Goal: Task Accomplishment & Management: Use online tool/utility

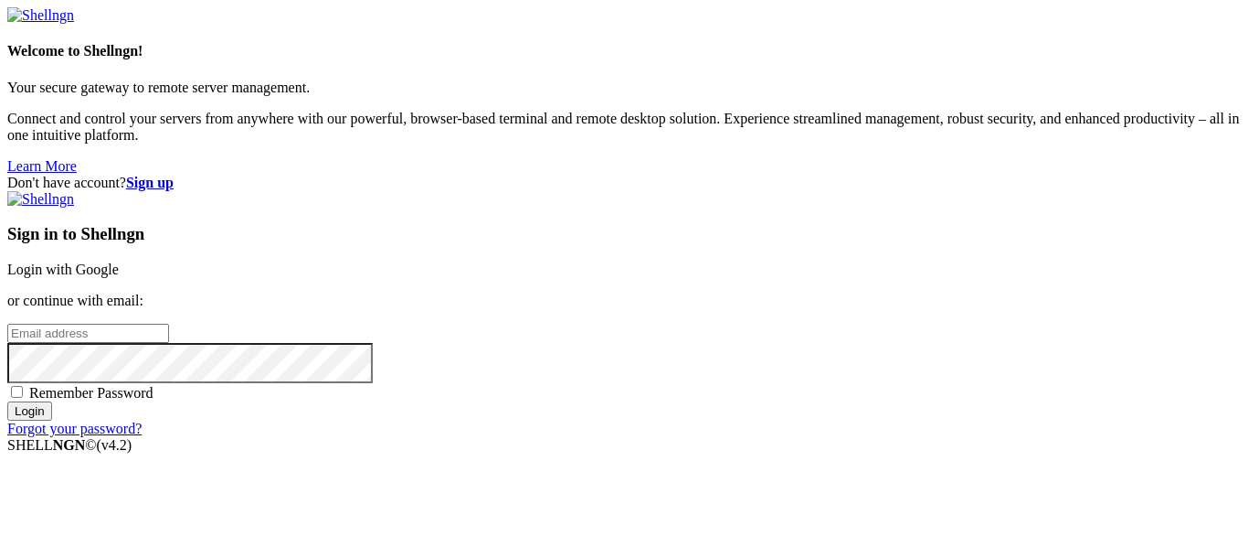
click at [696, 202] on div "Sign in to Shellngn Login with Google or continue with email: Remember Password…" at bounding box center [624, 314] width 1234 height 246
click at [119, 261] on link "Login with Google" at bounding box center [62, 269] width 111 height 16
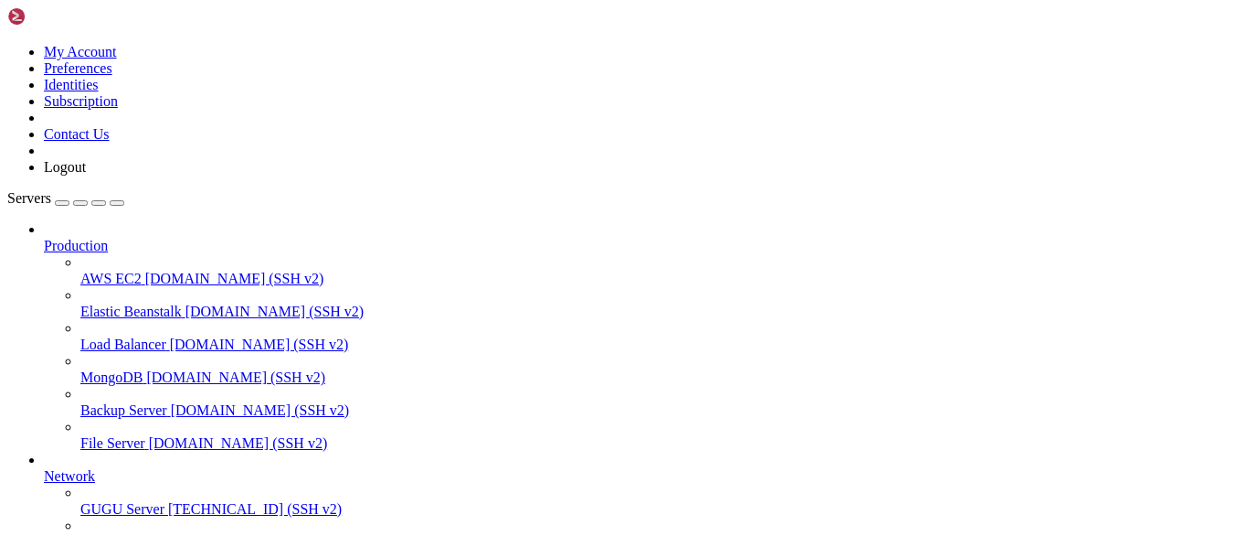
scroll to position [105, 0]
click at [109, 501] on span "GUGU Server" at bounding box center [122, 509] width 84 height 16
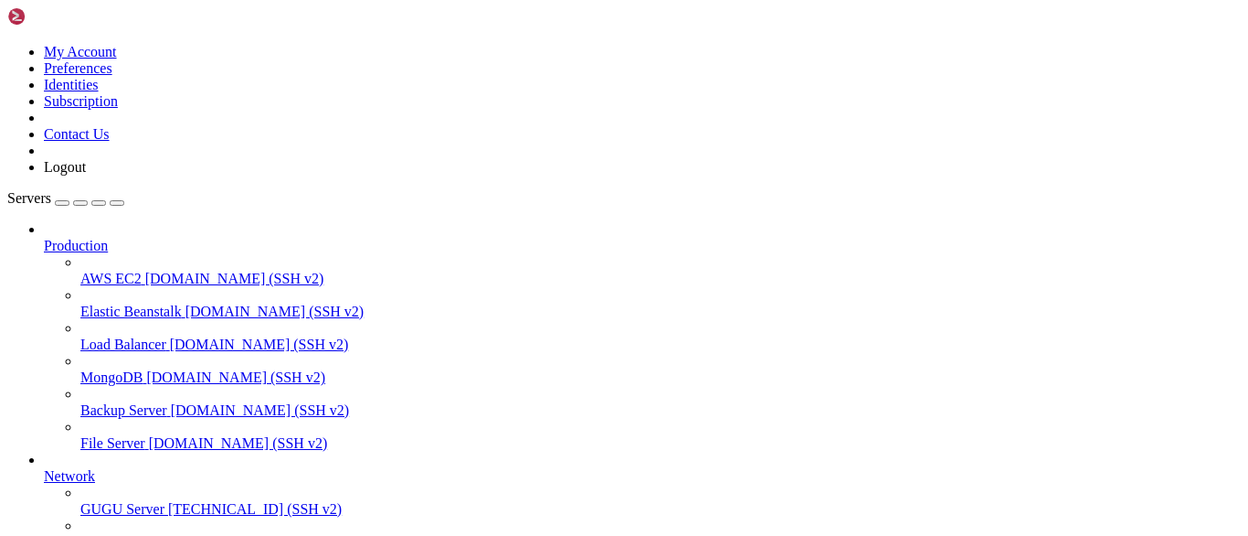
drag, startPoint x: 281, startPoint y: 1154, endPoint x: 260, endPoint y: 1089, distance: 68.2
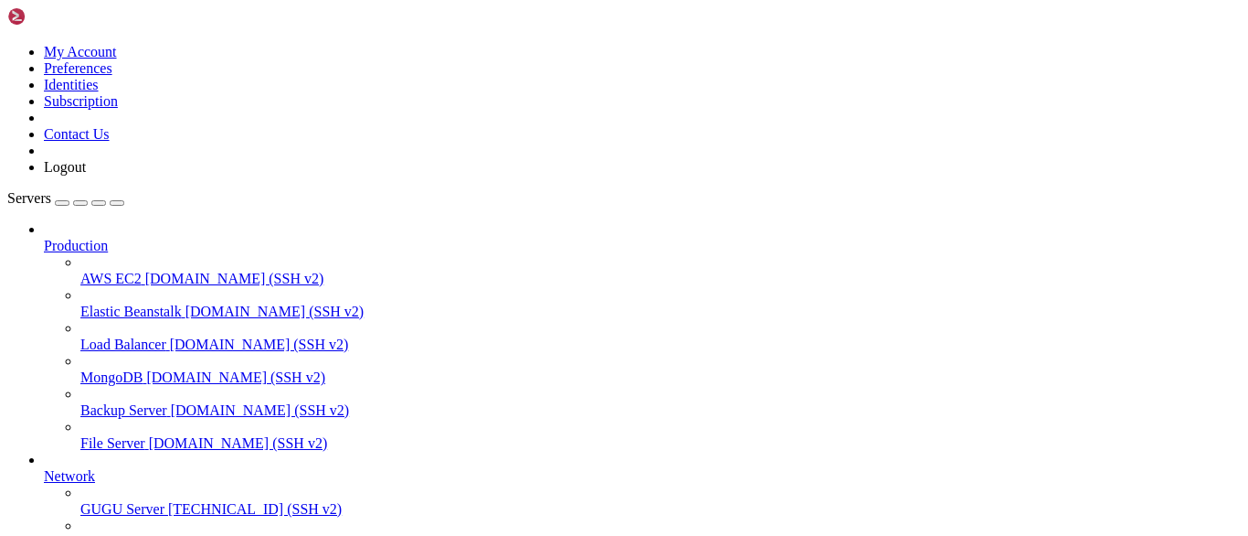
scroll to position [55, 0]
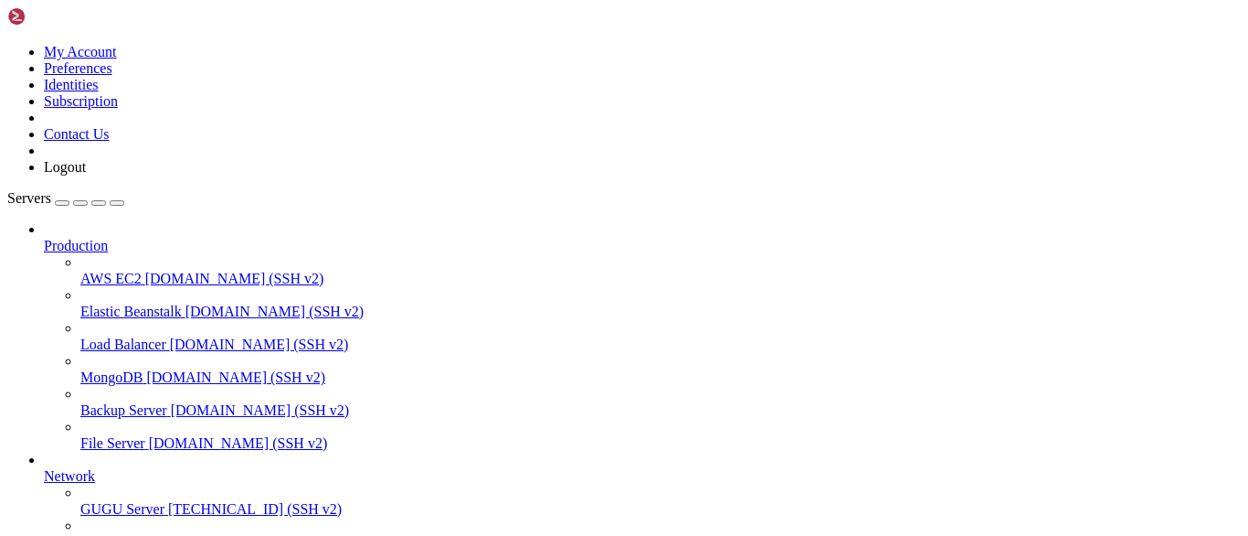
scroll to position [22, 0]
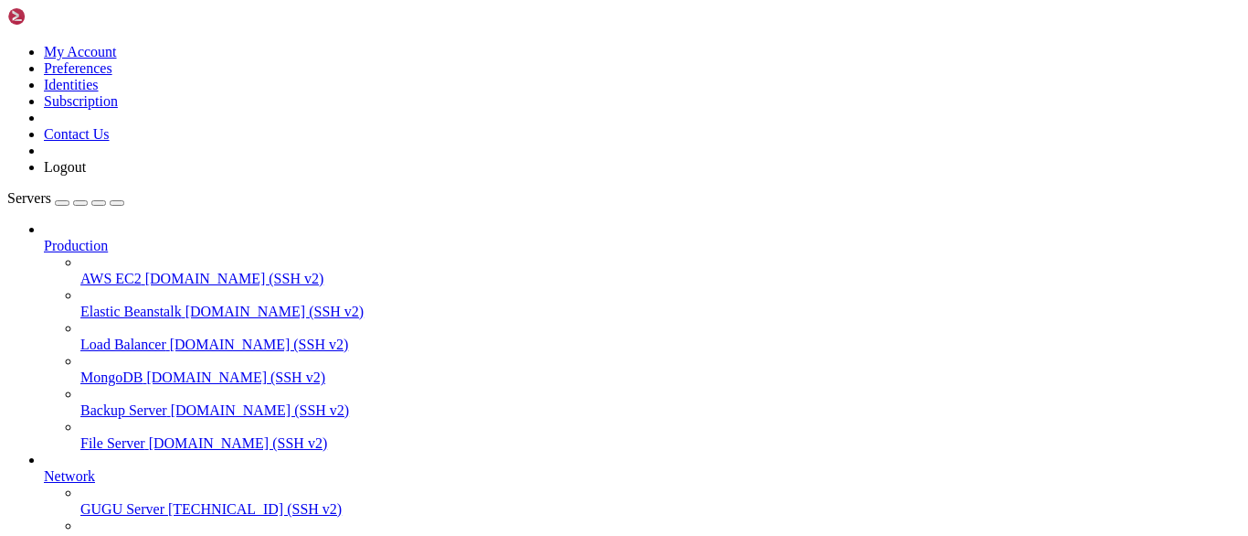
click at [112, 501] on span "GUGU Server" at bounding box center [122, 509] width 84 height 16
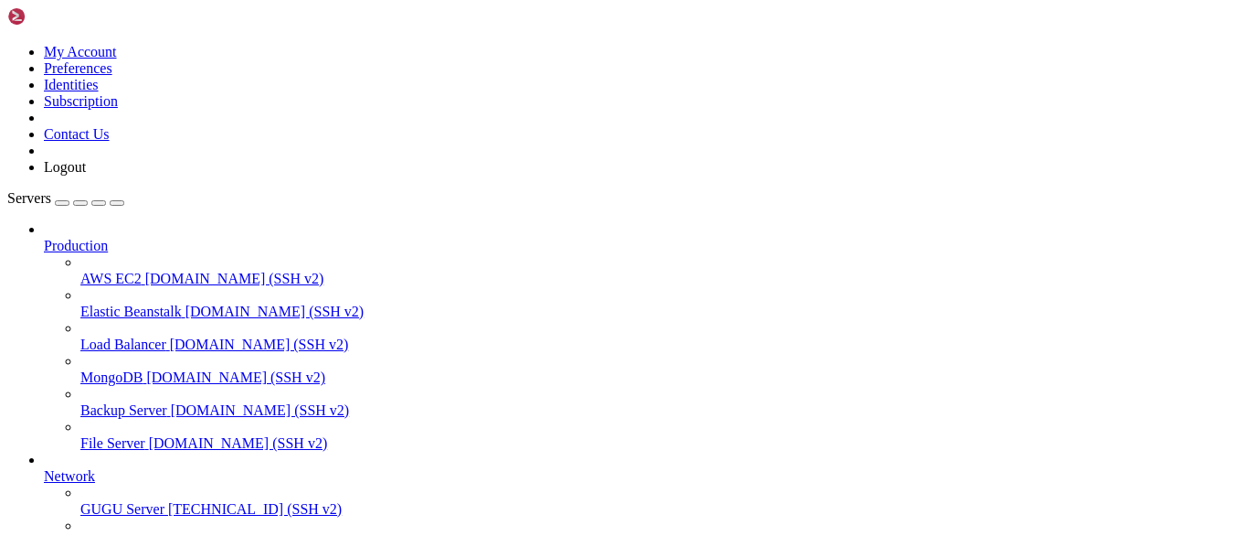
click at [111, 501] on link "GUGU Server [TECHNICAL_ID] (SSH v2)" at bounding box center [660, 509] width 1161 height 16
click at [95, 468] on span "Network" at bounding box center [69, 476] width 51 height 16
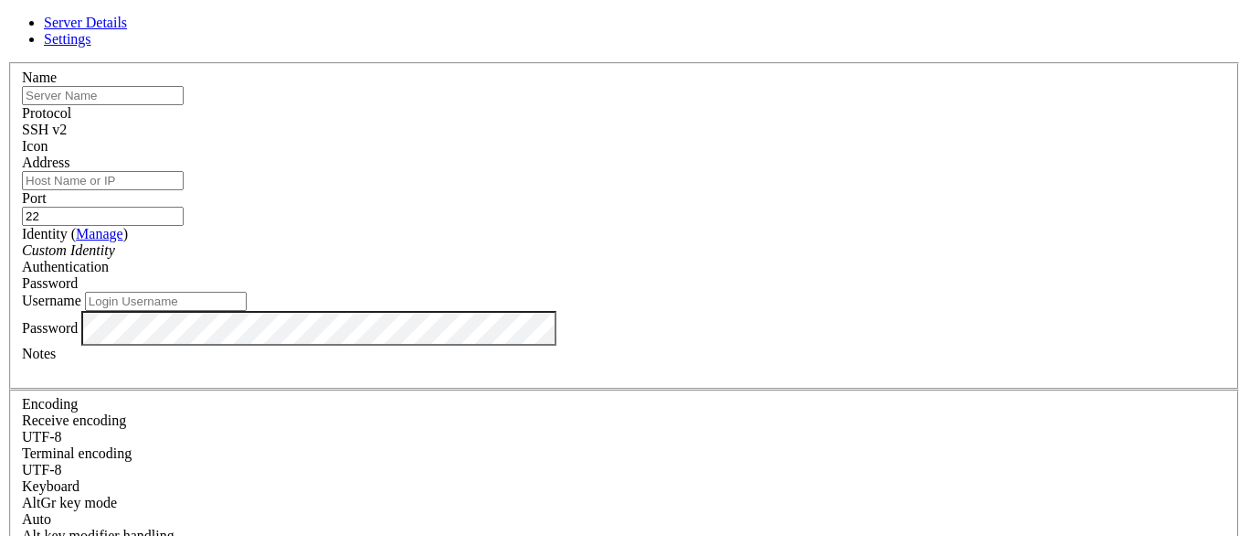
click at [184, 105] on input "text" at bounding box center [103, 95] width 162 height 19
type input "[TECHNICAL_ID]"
click at [247, 292] on input "Username" at bounding box center [166, 301] width 162 height 19
type input "root"
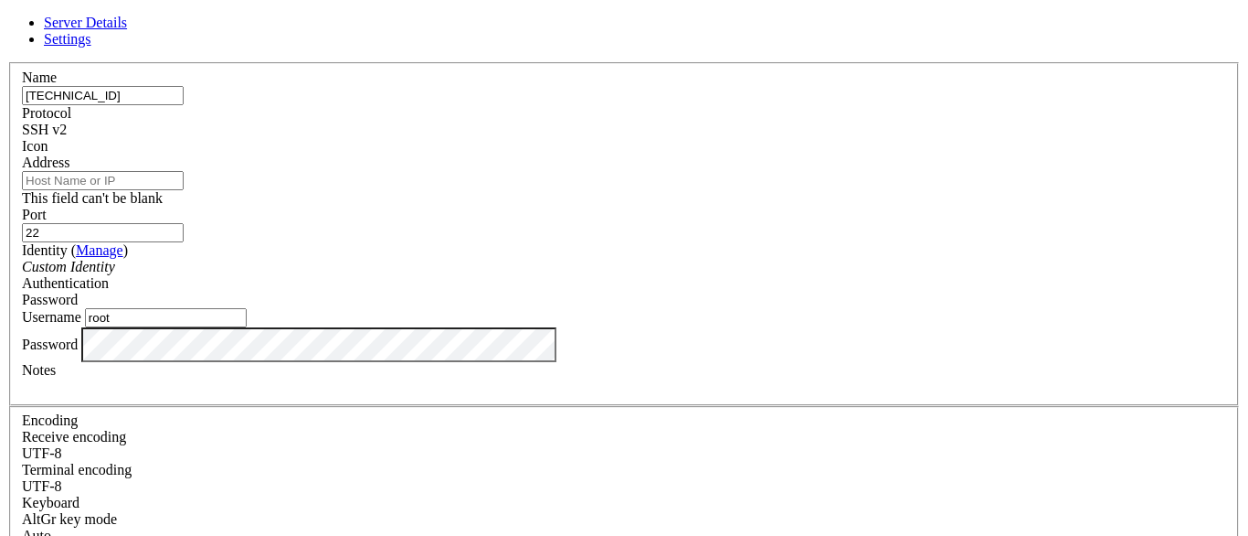
scroll to position [0, 0]
click at [475, 105] on div "Name [TECHNICAL_ID]" at bounding box center [624, 87] width 1204 height 36
click at [184, 105] on input "[TECHNICAL_ID]" at bounding box center [103, 95] width 162 height 19
type input "LOCOS"
click at [491, 170] on div "Address This field can't be blank" at bounding box center [624, 180] width 1204 height 52
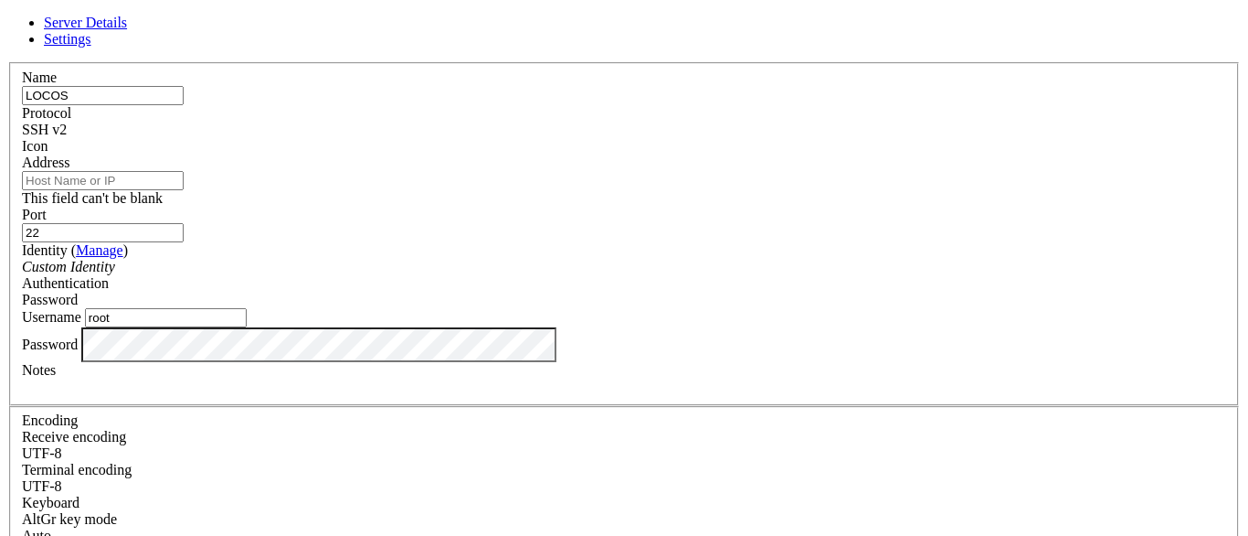
click at [184, 187] on input "Address" at bounding box center [103, 180] width 162 height 19
paste input "[TECHNICAL_ID]"
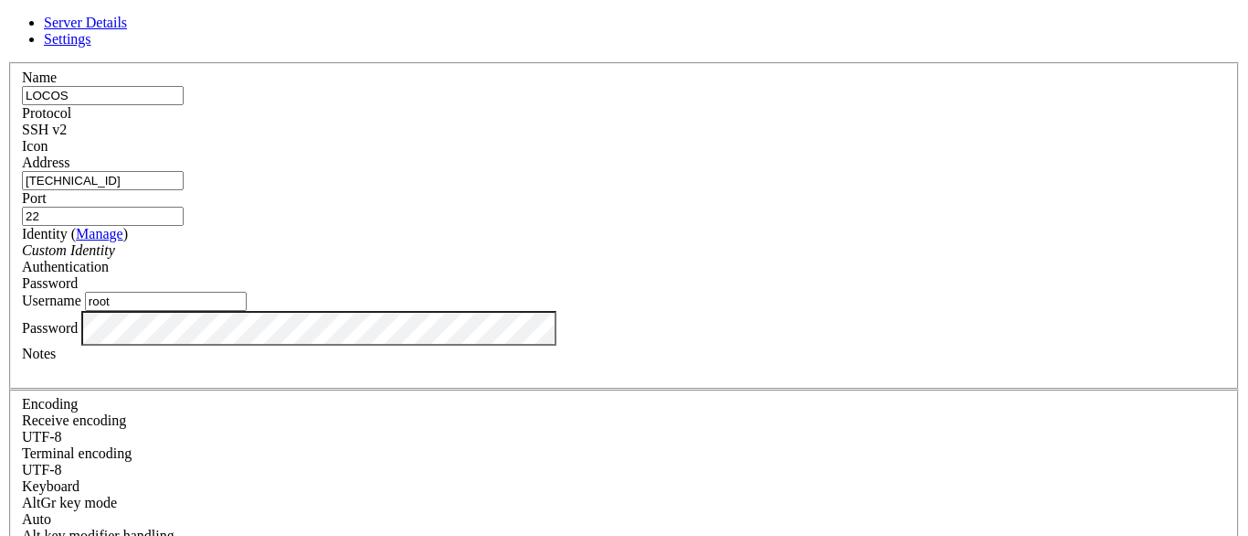
type input "[TECHNICAL_ID]"
click at [184, 105] on input "LOCOS" at bounding box center [103, 95] width 162 height 19
type input "Genesis"
click at [449, 105] on div "Name Genesis" at bounding box center [624, 87] width 1204 height 36
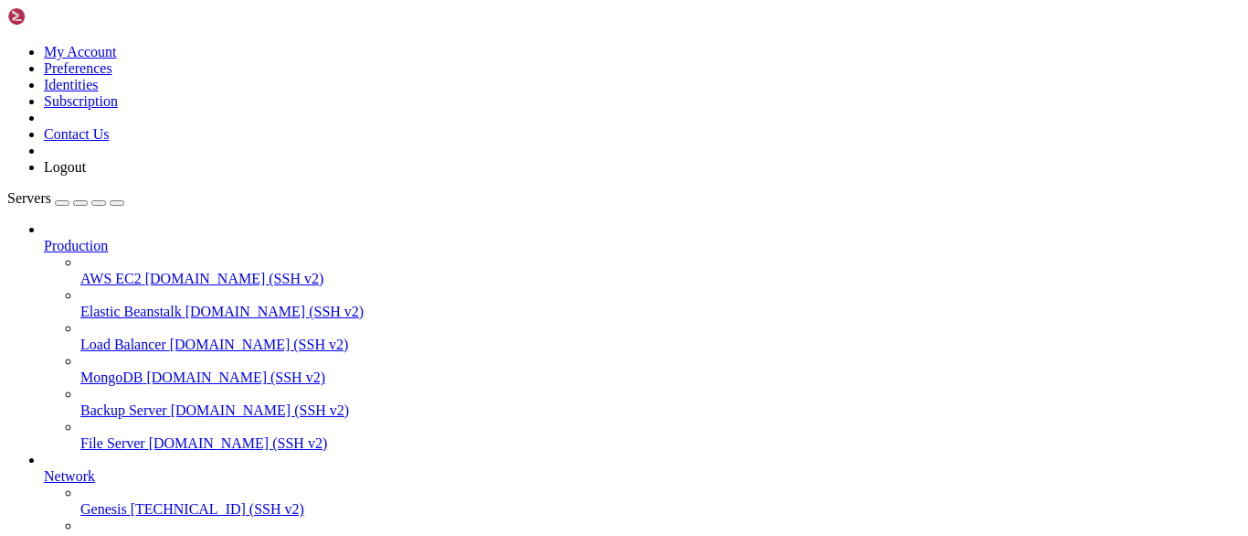
scroll to position [154, 0]
click at [131, 501] on span "[TECHNICAL_ID] (SSH v2)" at bounding box center [218, 509] width 174 height 16
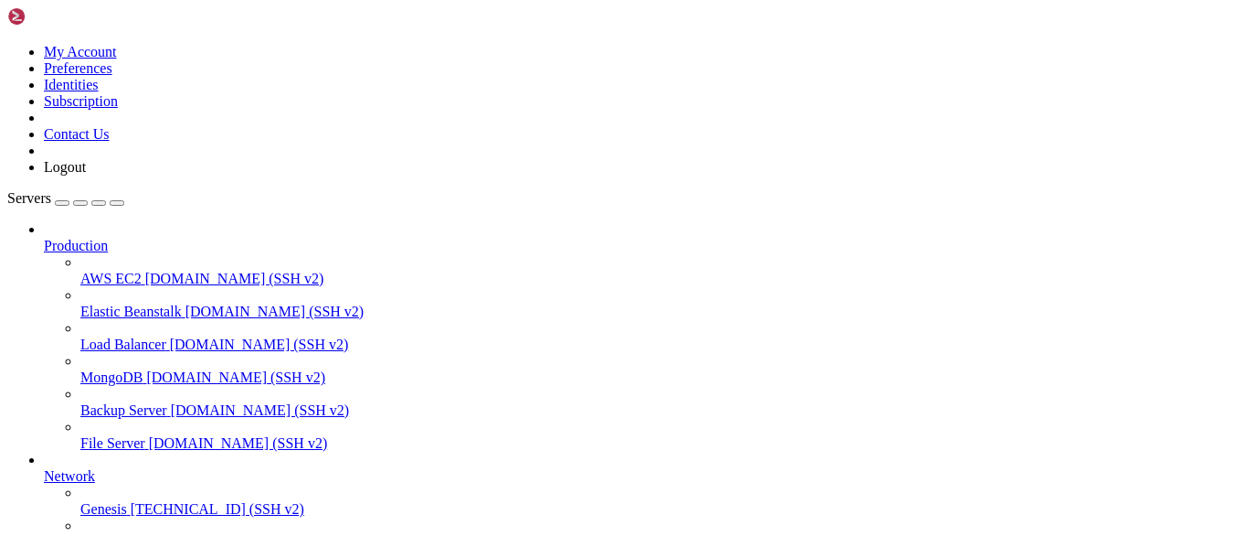
drag, startPoint x: 295, startPoint y: 1430, endPoint x: 263, endPoint y: 1432, distance: 32.0
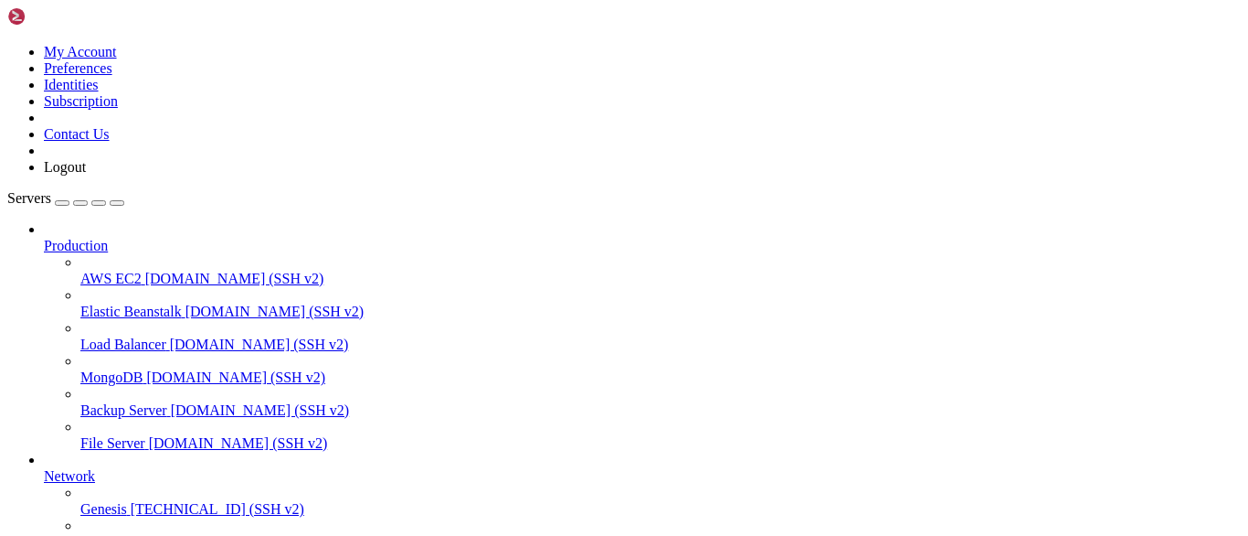
scroll to position [8866, 0]
click at [133, 534] on link "GUGU Server [TECHNICAL_ID] (SSH v2)" at bounding box center [660, 542] width 1161 height 16
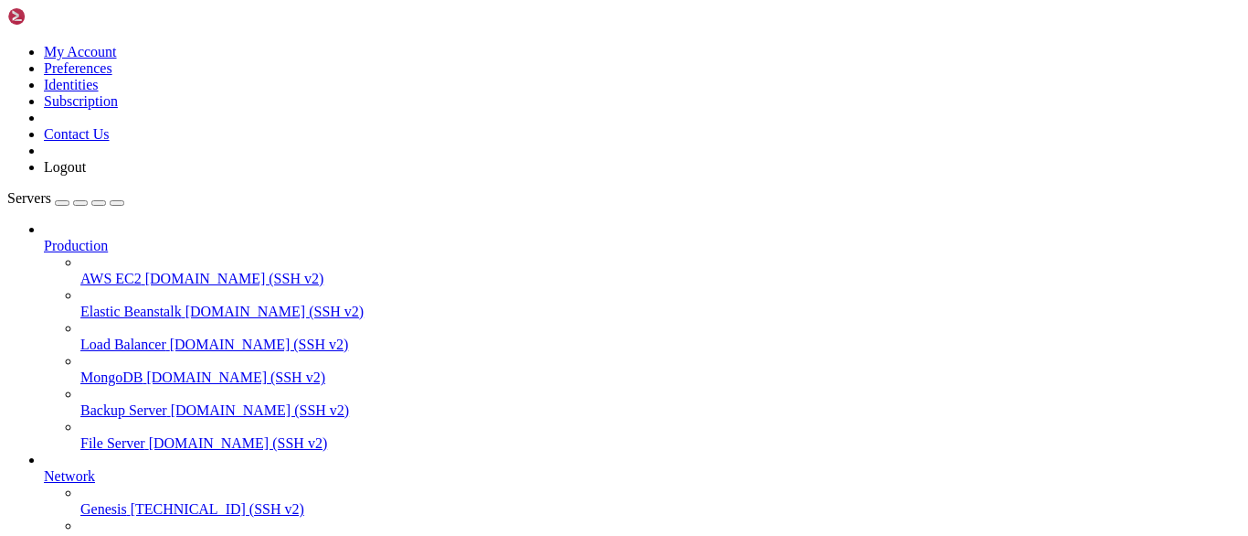
scroll to position [66, 0]
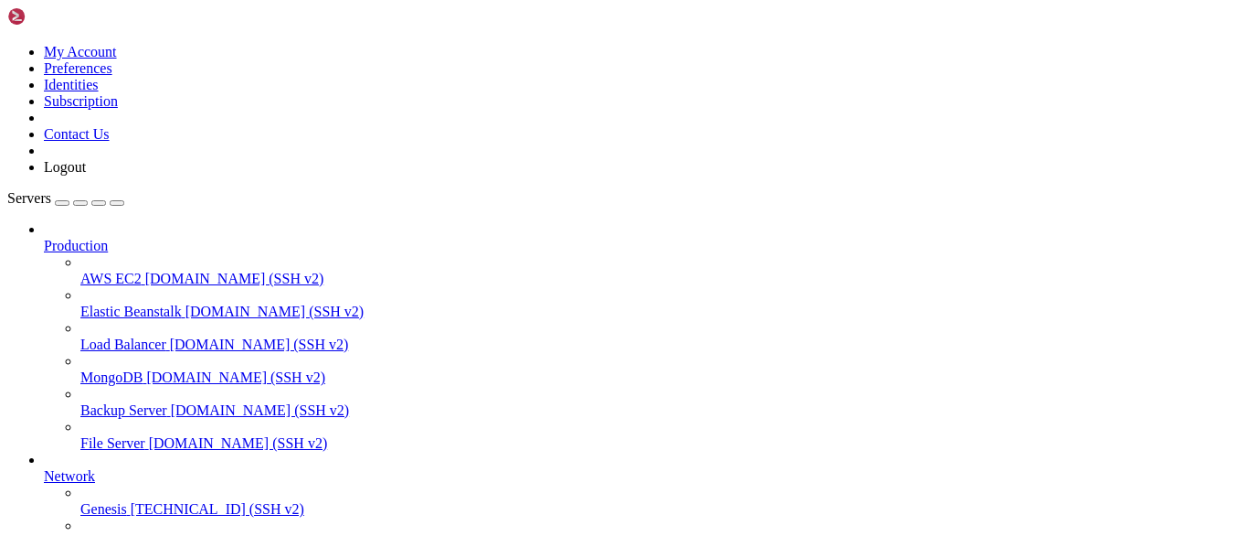
click at [131, 501] on span "[TECHNICAL_ID] (SSH v2)" at bounding box center [218, 509] width 174 height 16
